Goal: Task Accomplishment & Management: Manage account settings

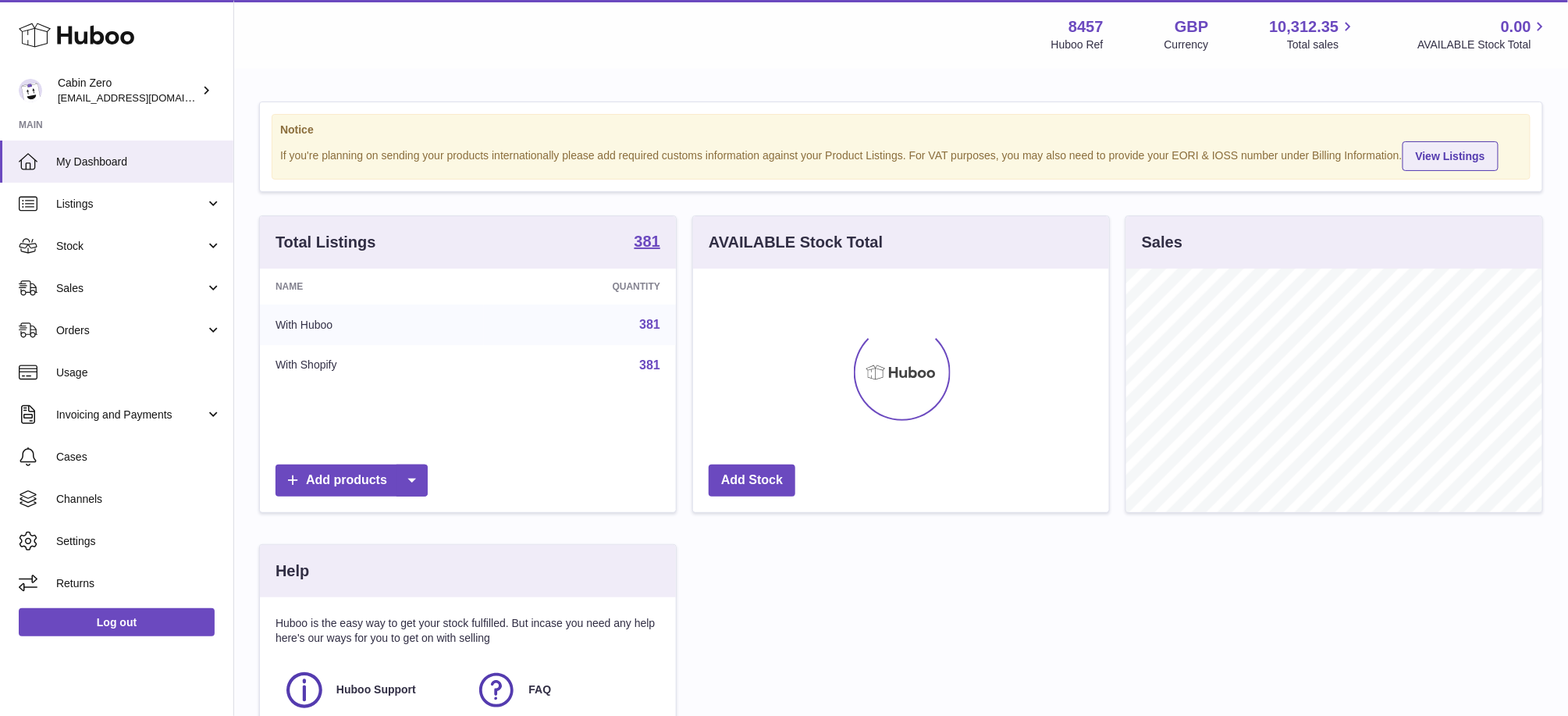
scroll to position [243, 421]
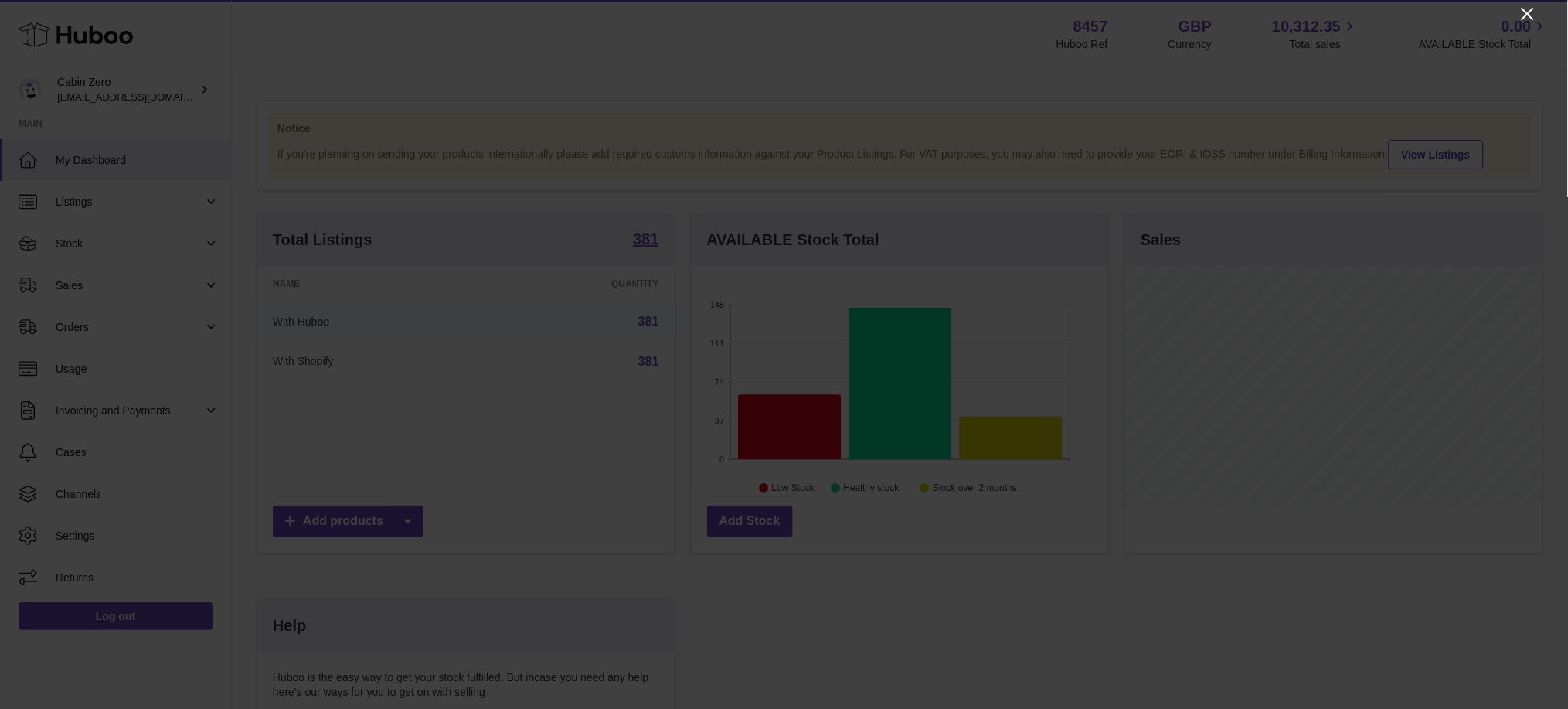
click at [1529, 9] on icon "Close" at bounding box center [1528, 14] width 18 height 18
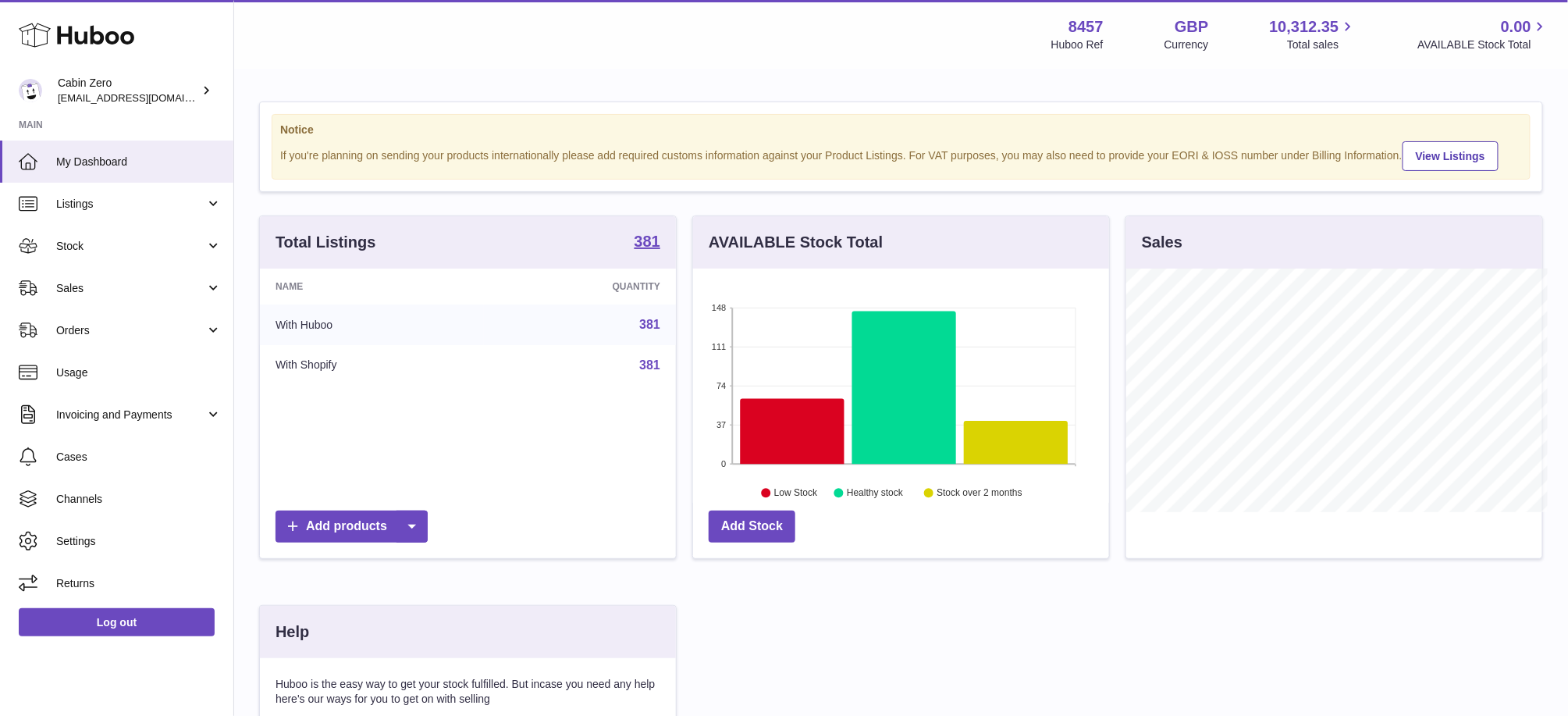
scroll to position [780592, 780056]
click at [80, 330] on span "Orders" at bounding box center [130, 331] width 149 height 15
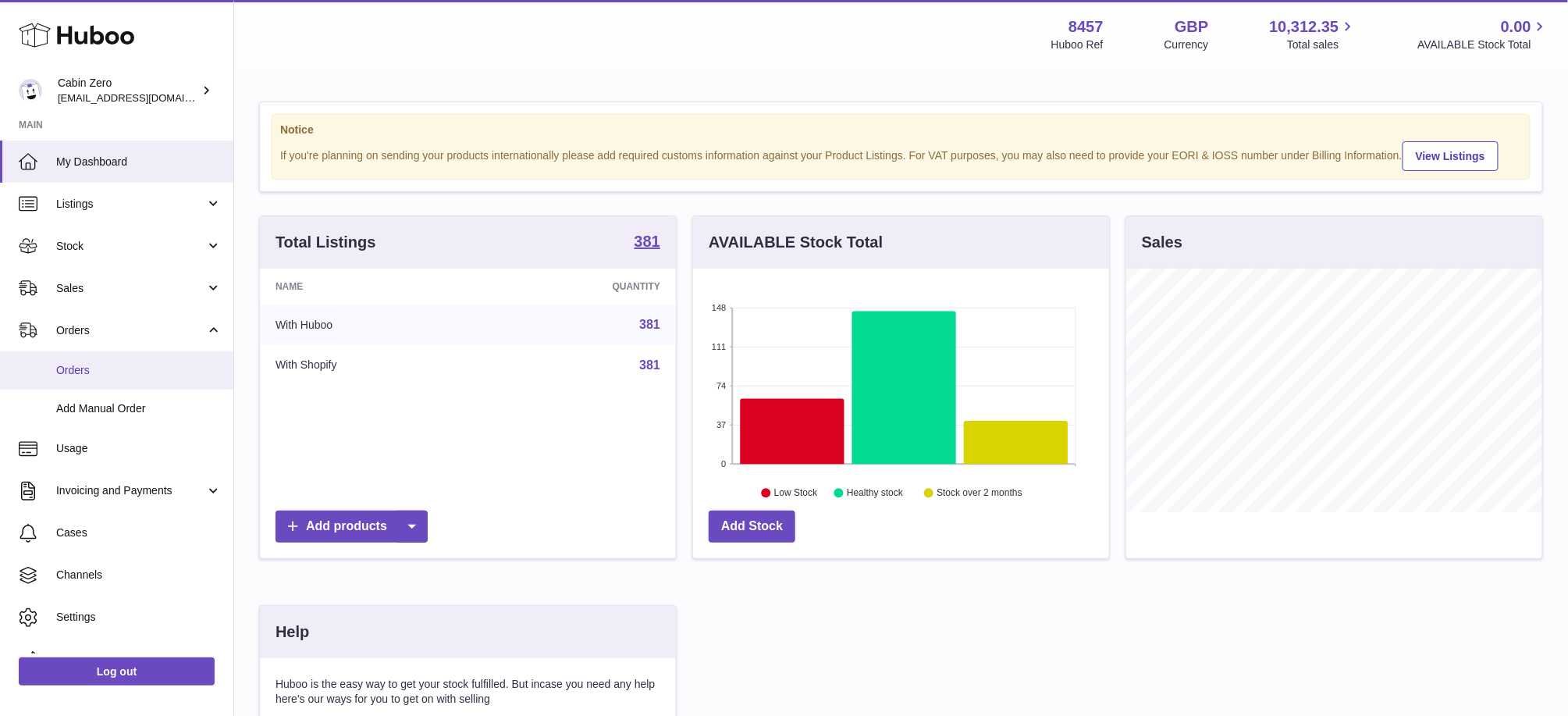
click at [78, 366] on span "Orders" at bounding box center [139, 370] width 165 height 15
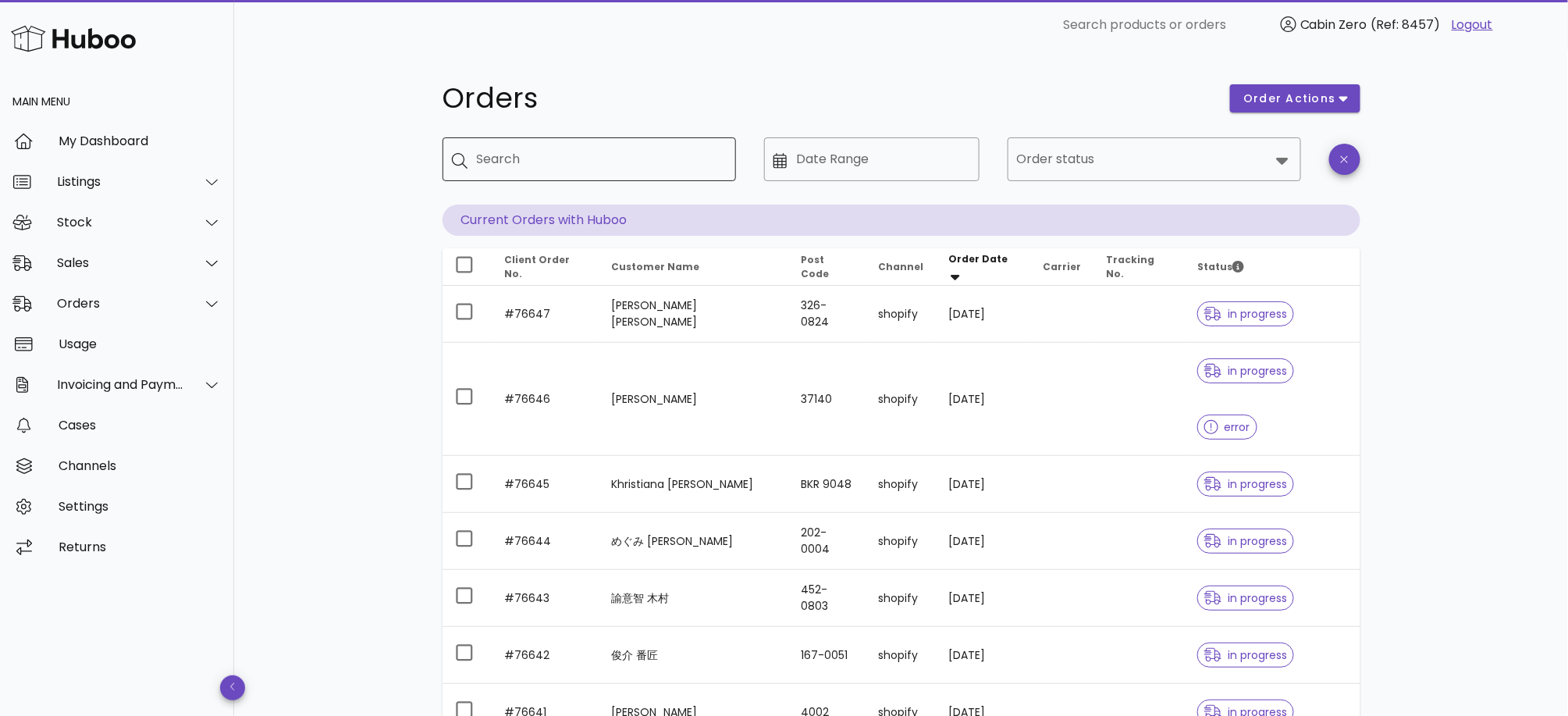
click at [542, 179] on div "Search" at bounding box center [599, 159] width 247 height 43
paste input "******"
type input "******"
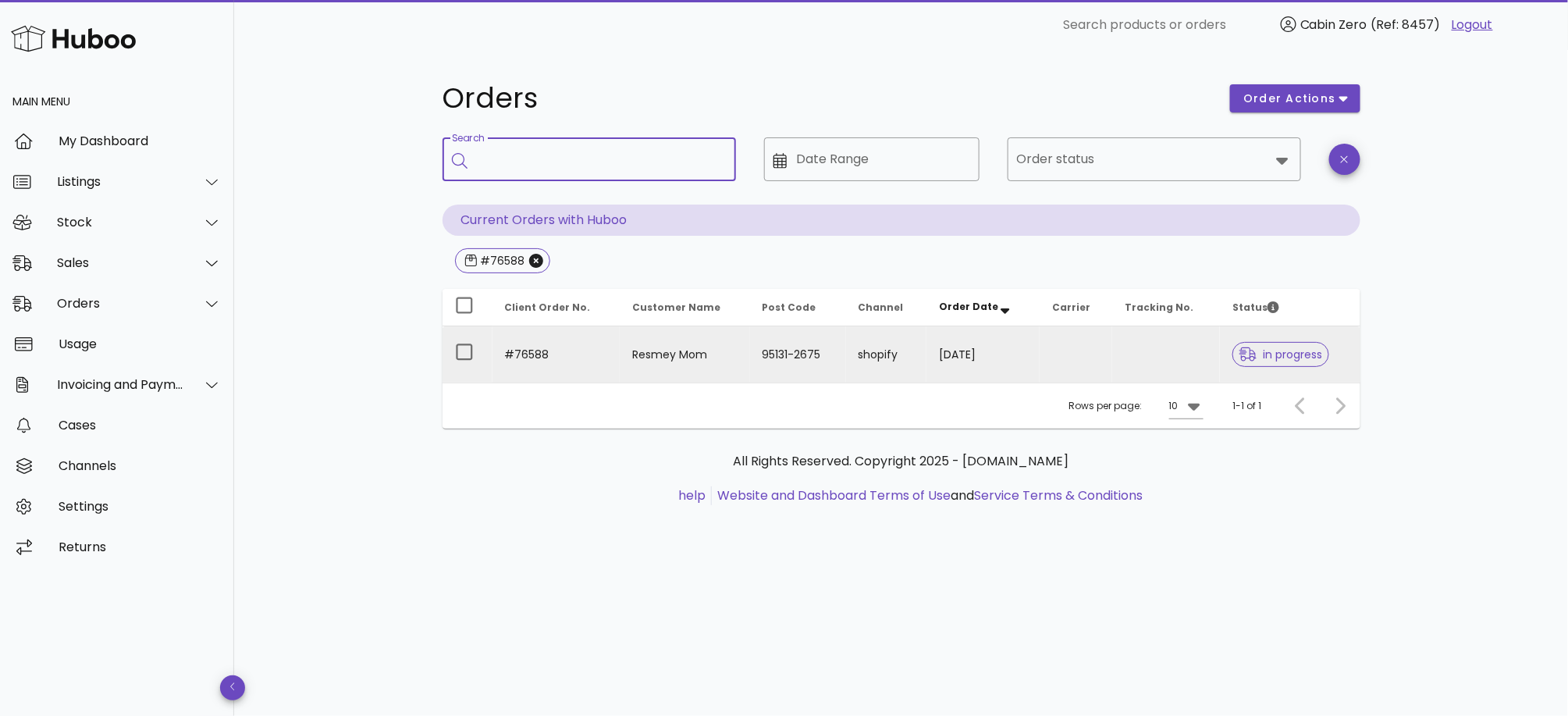
click at [1033, 363] on td "[DATE]" at bounding box center [983, 354] width 114 height 56
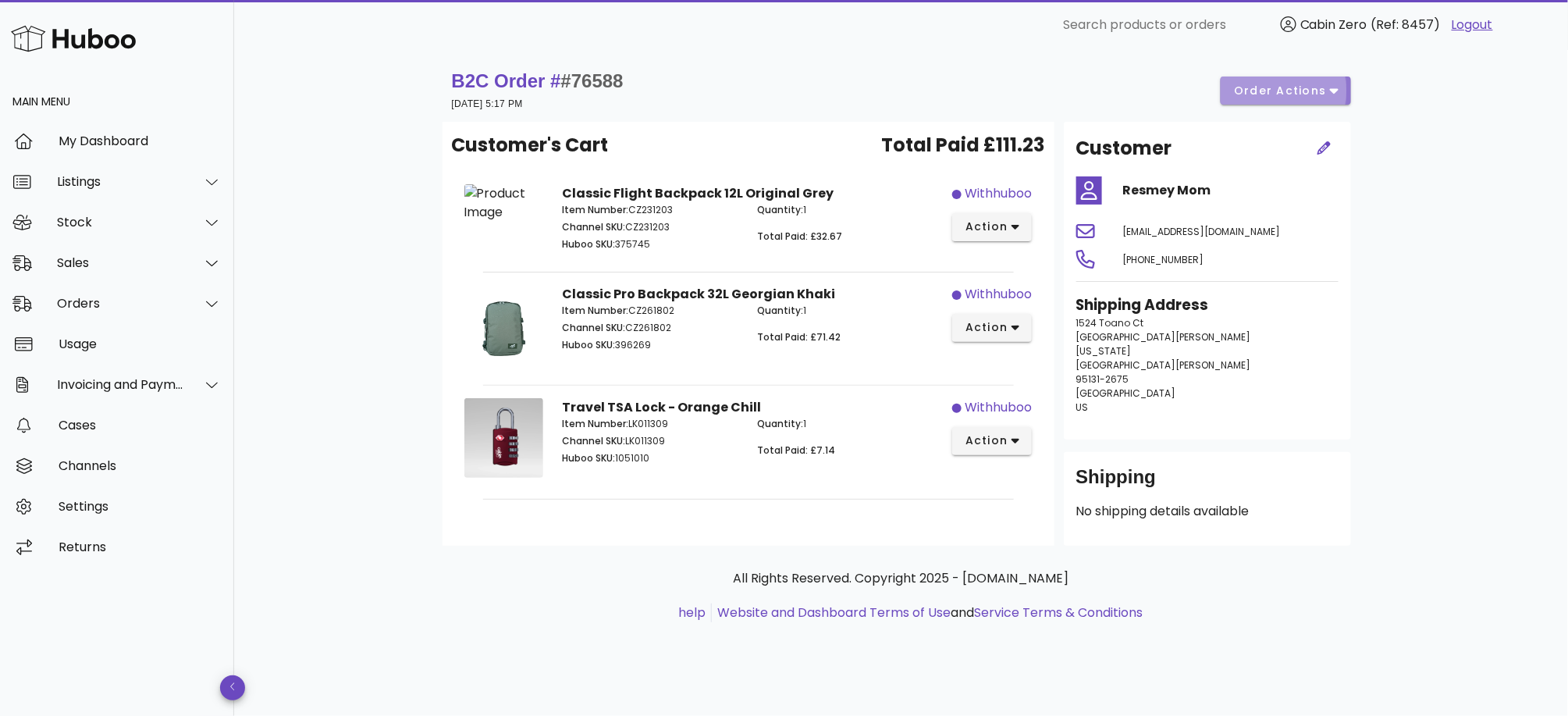
click at [1309, 95] on span "order actions" at bounding box center [1279, 91] width 93 height 17
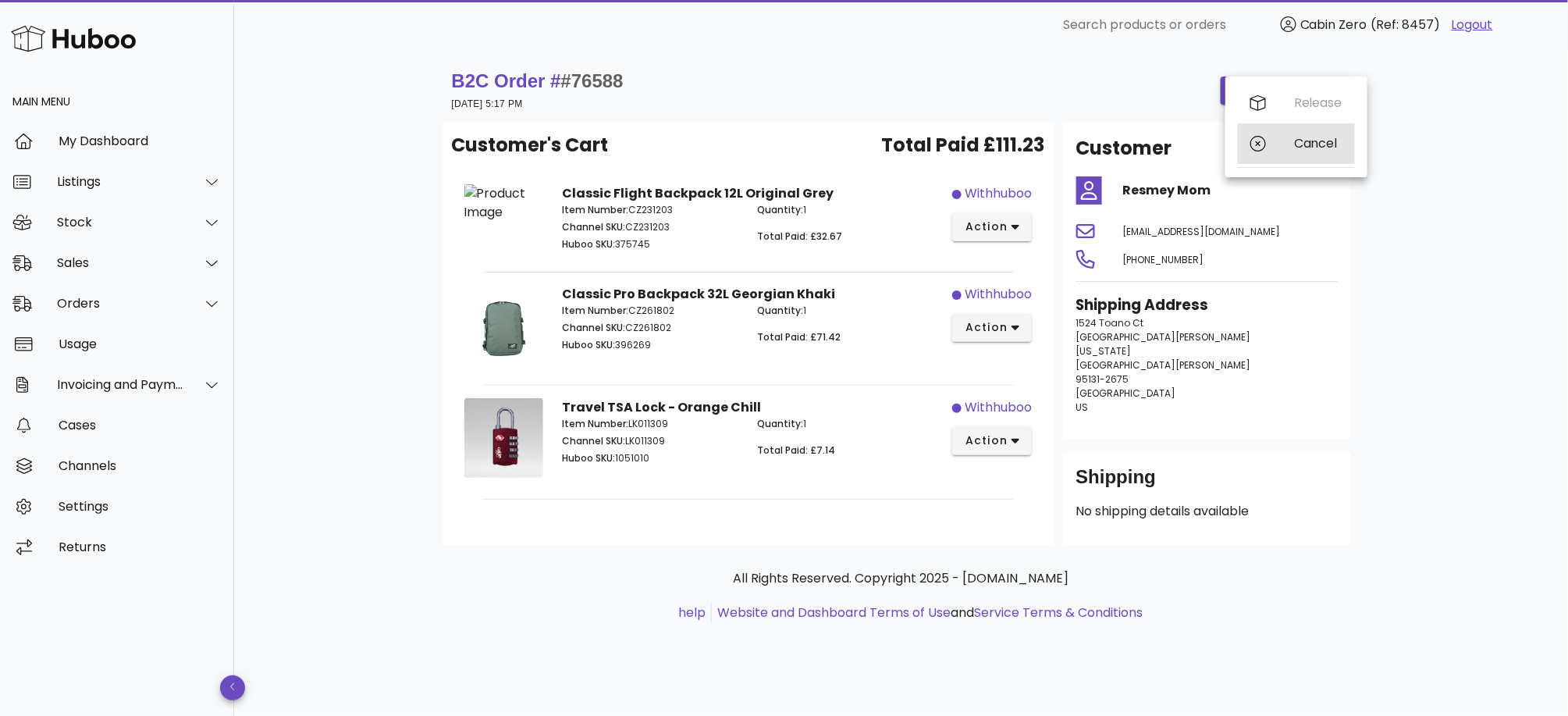
click at [1301, 136] on div "Cancel" at bounding box center [1318, 143] width 48 height 15
